Goal: Task Accomplishment & Management: Manage account settings

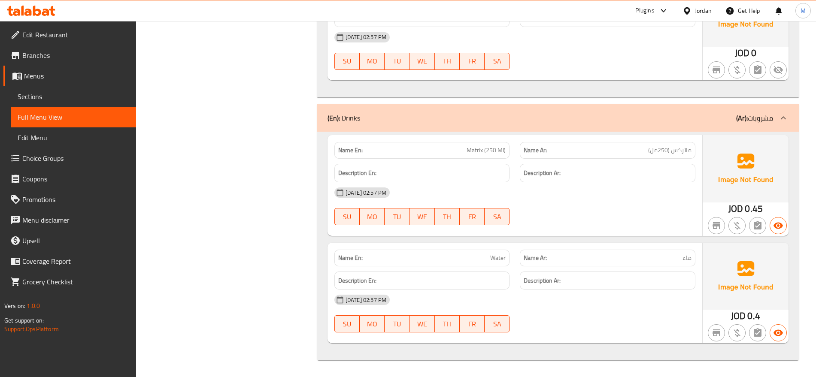
scroll to position [8361, 0]
click at [692, 4] on div "Jordan" at bounding box center [697, 10] width 43 height 21
click at [692, 9] on div at bounding box center [689, 10] width 12 height 9
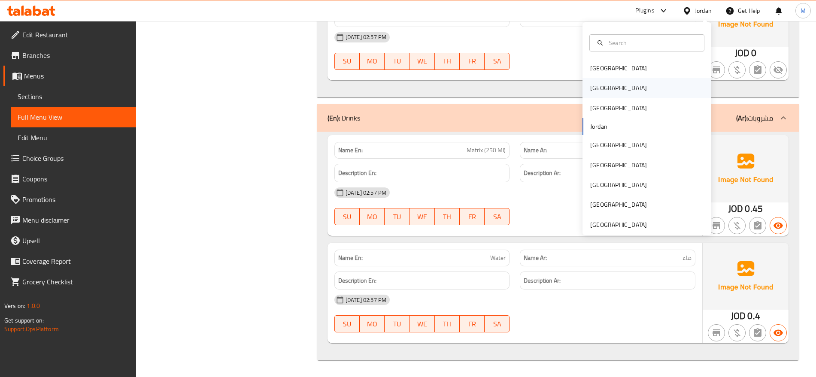
click at [612, 91] on div "[GEOGRAPHIC_DATA]" at bounding box center [646, 88] width 129 height 20
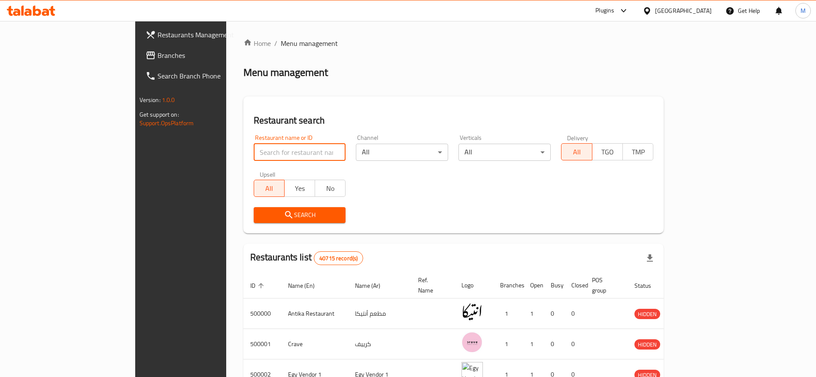
click at [254, 161] on input "search" at bounding box center [300, 152] width 92 height 17
paste input "701240"
type input "701240"
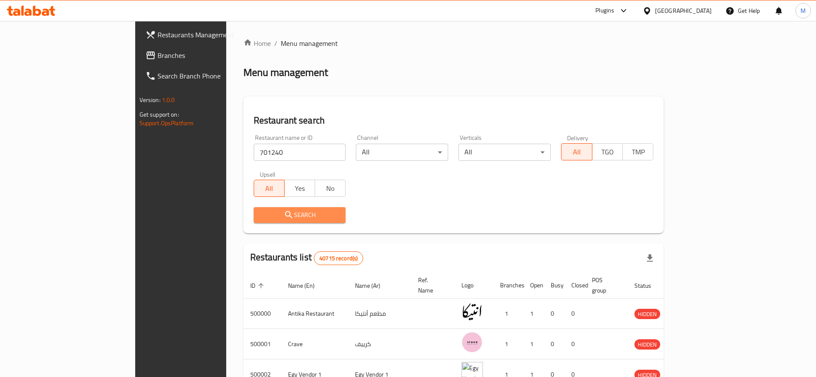
click at [261, 215] on span "Search" at bounding box center [300, 215] width 79 height 11
click at [197, 215] on div at bounding box center [408, 188] width 816 height 377
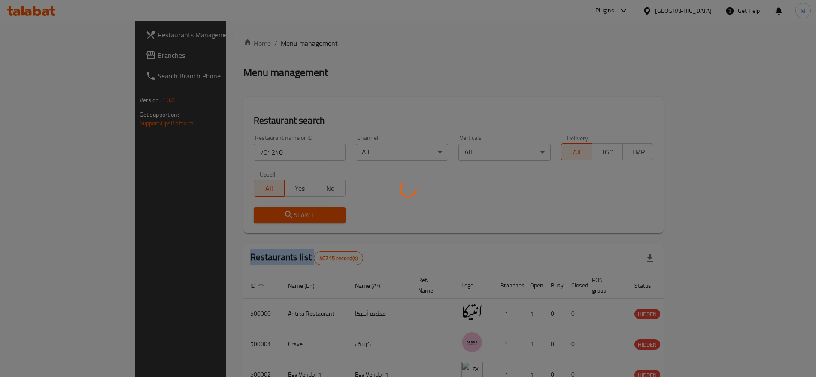
click at [197, 215] on div at bounding box center [408, 188] width 816 height 377
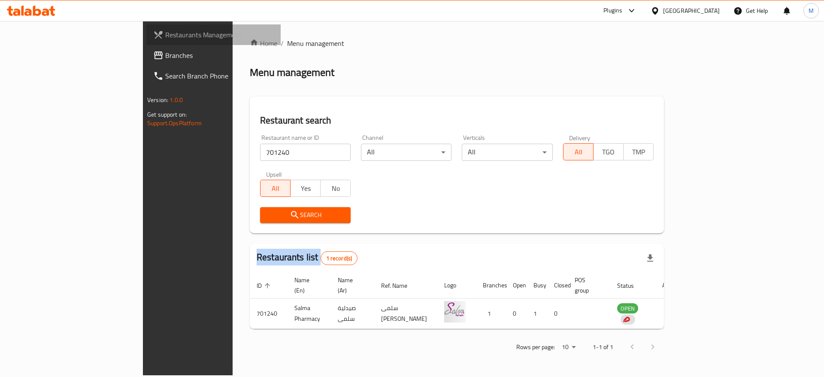
click at [165, 32] on span "Restaurants Management" at bounding box center [219, 35] width 109 height 10
